Goal: Find specific page/section: Find specific page/section

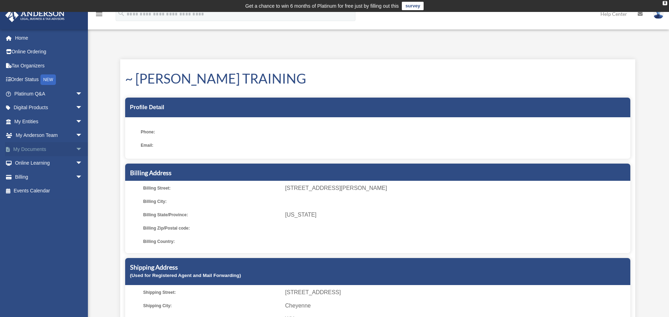
click at [76, 152] on span "arrow_drop_down" at bounding box center [83, 149] width 14 height 14
click at [59, 177] on link "Meeting Minutes" at bounding box center [51, 177] width 83 height 14
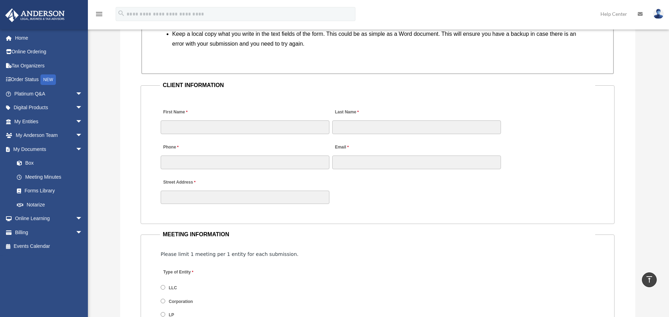
scroll to position [668, 0]
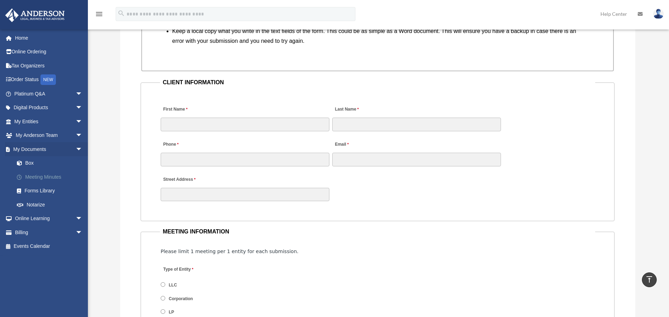
click at [43, 176] on link "Meeting Minutes" at bounding box center [51, 177] width 83 height 14
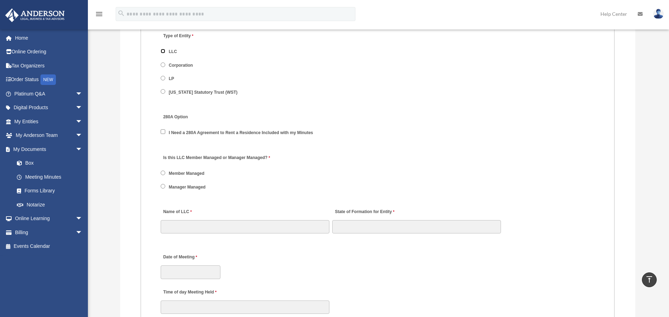
scroll to position [914, 0]
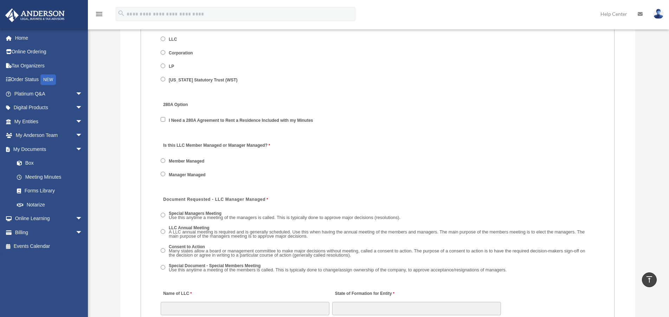
click at [188, 159] on label "Member Managed" at bounding box center [187, 162] width 40 height 6
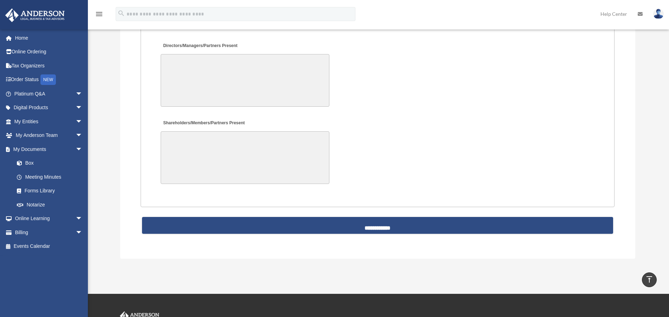
scroll to position [1653, 0]
